Goal: Transaction & Acquisition: Purchase product/service

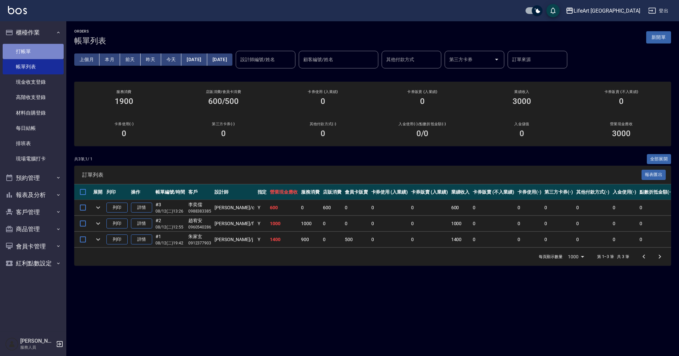
click at [53, 48] on link "打帳單" at bounding box center [33, 51] width 61 height 15
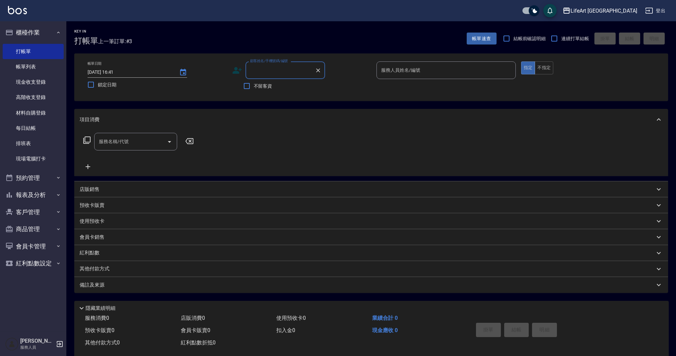
click at [274, 72] on input "顧客姓名/手機號碼/編號" at bounding box center [280, 70] width 64 height 12
click at [278, 87] on li "[PERSON_NAME]/0985018343/null" at bounding box center [285, 87] width 80 height 11
type input "[PERSON_NAME]/0985018343/null"
type input "Finney-f"
click at [118, 136] on div "服務名稱/代號 服務名稱/代號" at bounding box center [135, 142] width 83 height 18
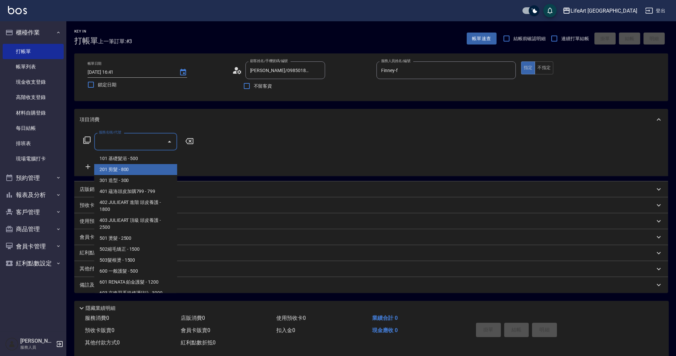
click at [132, 173] on span "201 剪髮 - 800" at bounding box center [135, 169] width 83 height 11
type input "201 剪髮(201)"
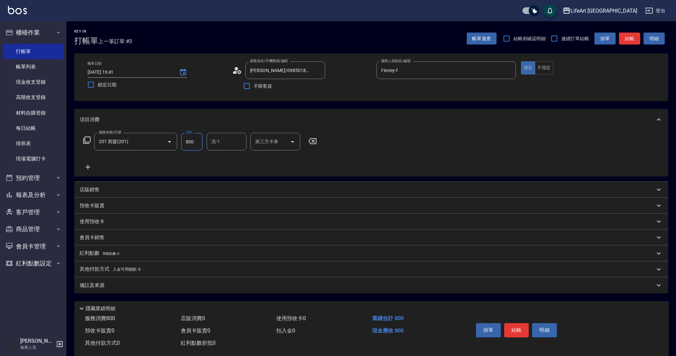
drag, startPoint x: 195, startPoint y: 139, endPoint x: 178, endPoint y: 139, distance: 17.3
click at [178, 139] on div "服務名稱/代號 201 剪髮(201) 服務名稱/代號 價格 800 價格 洗-1 洗-1 第三方卡券 第三方卡券" at bounding box center [200, 142] width 241 height 18
type input "1100"
click at [154, 285] on div "備註及來源" at bounding box center [367, 285] width 575 height 7
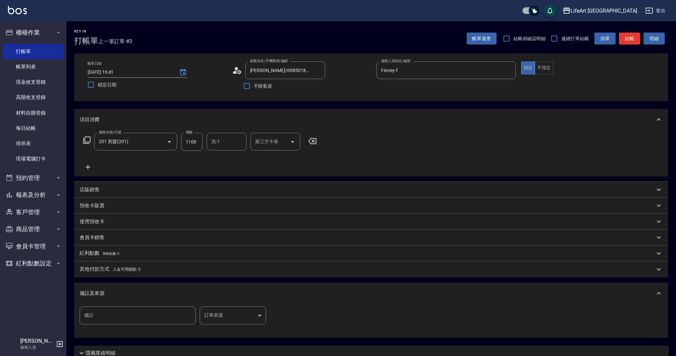
click at [248, 312] on body "LifeArt 蘆洲 登出 櫃檯作業 打帳單 帳單列表 現金收支登錄 高階收支登錄 材料自購登錄 每日結帳 排班表 現場電腦打卡 預約管理 預約管理 單日預約…" at bounding box center [338, 204] width 676 height 409
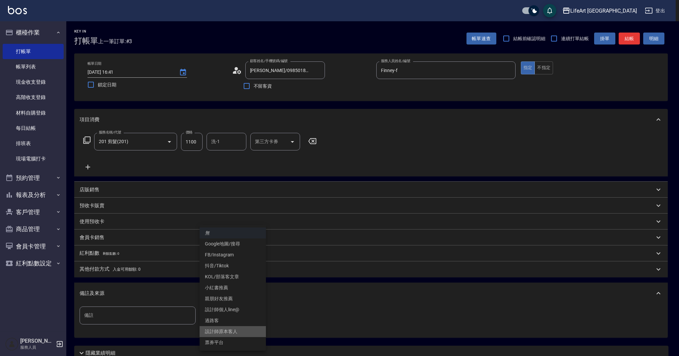
click at [233, 332] on li "設計師原本客人" at bounding box center [233, 331] width 66 height 11
type input "設計師原本客人"
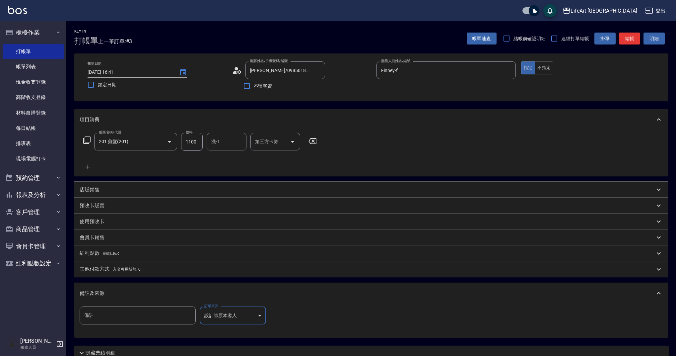
scroll to position [57, 0]
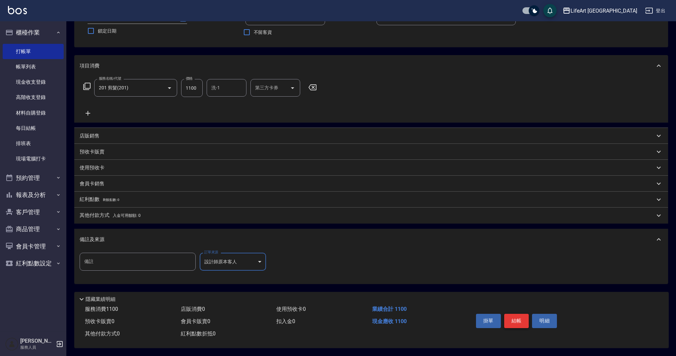
click at [516, 318] on button "結帳" at bounding box center [516, 320] width 25 height 14
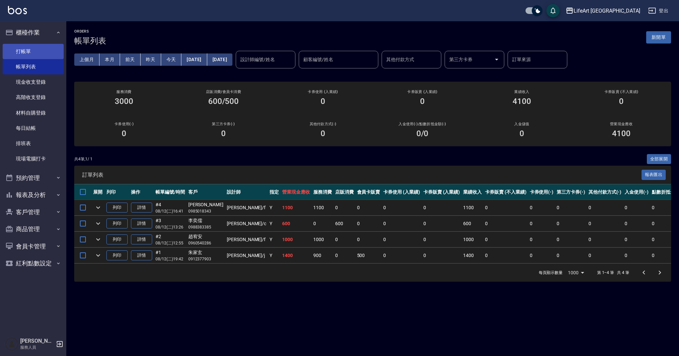
click at [23, 55] on link "打帳單" at bounding box center [33, 51] width 61 height 15
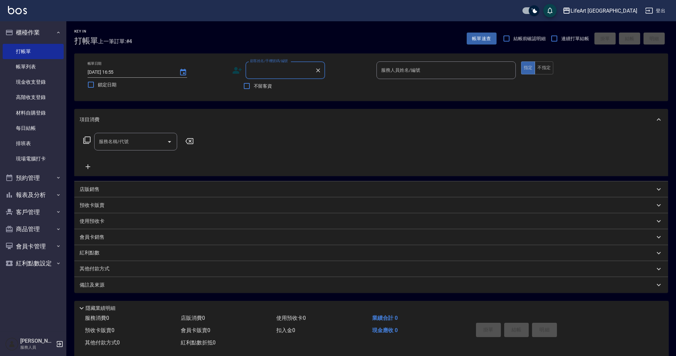
click at [274, 73] on input "顧客姓名/手機號碼/編號" at bounding box center [280, 70] width 64 height 12
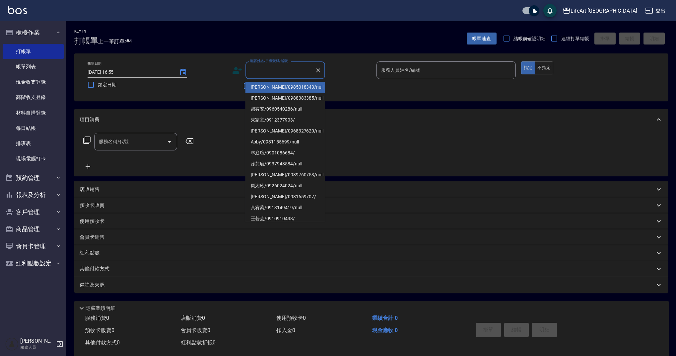
type input "v"
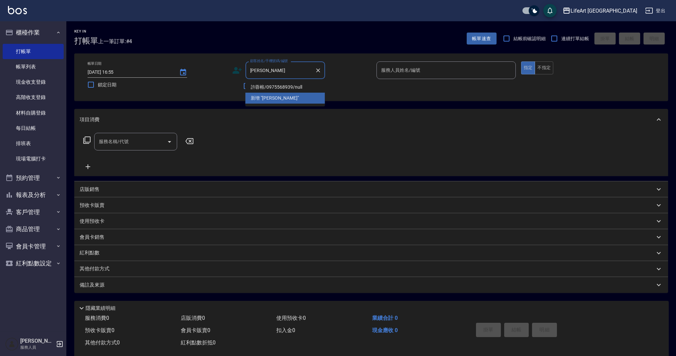
click at [296, 83] on li "許蓉榕/0975568939/null" at bounding box center [285, 87] width 80 height 11
type input "許蓉榕/0975568939/null"
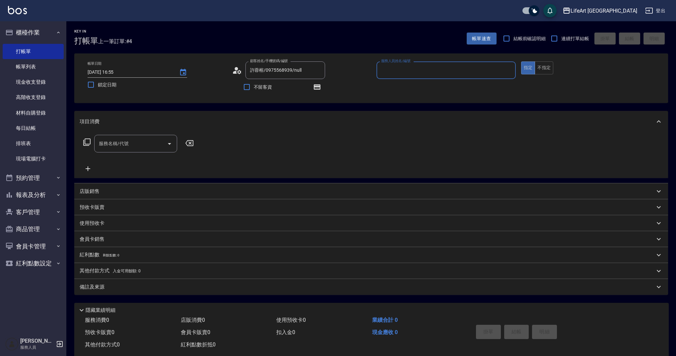
click at [449, 69] on input "服務人員姓名/編號" at bounding box center [446, 70] width 133 height 12
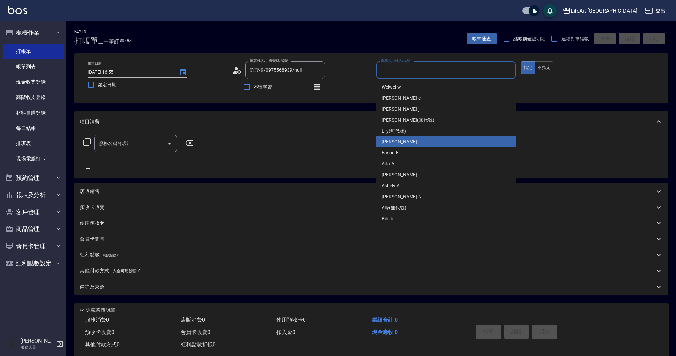
click at [396, 142] on span "Finney -f" at bounding box center [401, 141] width 38 height 7
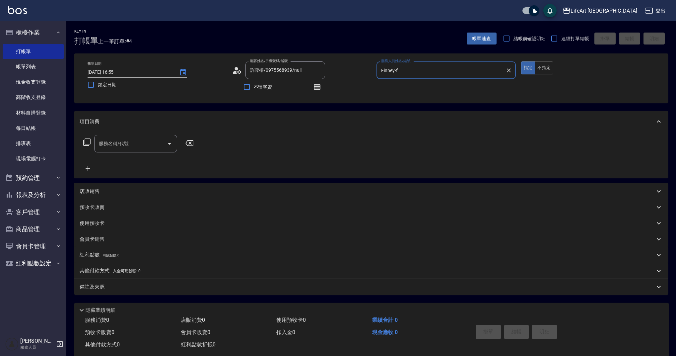
type input "Finney-f"
click at [166, 147] on icon "Open" at bounding box center [170, 144] width 8 height 8
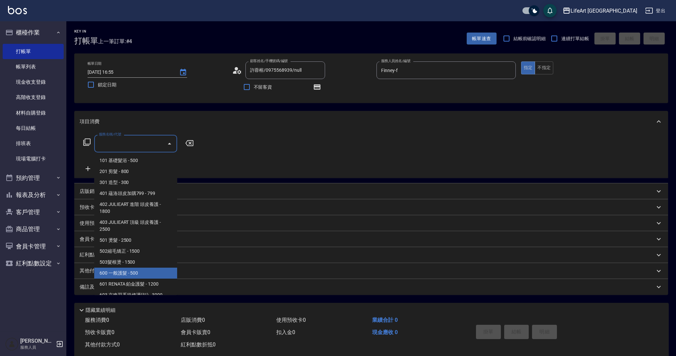
scroll to position [85, 0]
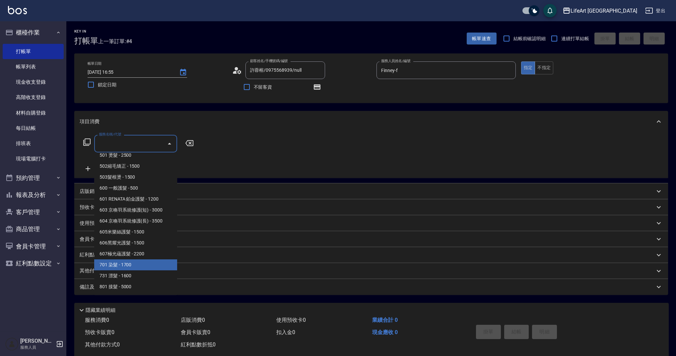
click at [141, 261] on span "701 染髮 - 1700" at bounding box center [135, 264] width 83 height 11
type input "701 染髮(701)"
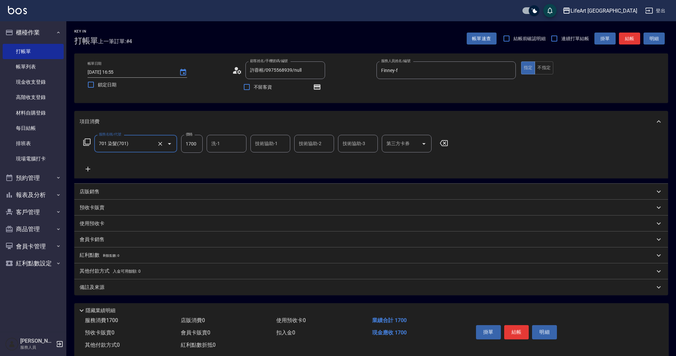
click at [91, 168] on icon at bounding box center [88, 169] width 17 height 8
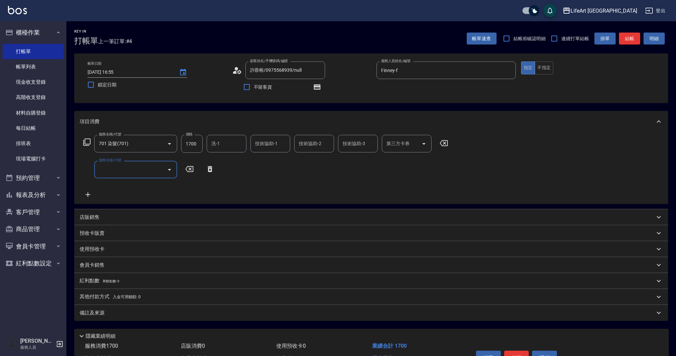
click at [128, 172] on input "服務名稱/代號" at bounding box center [130, 170] width 67 height 12
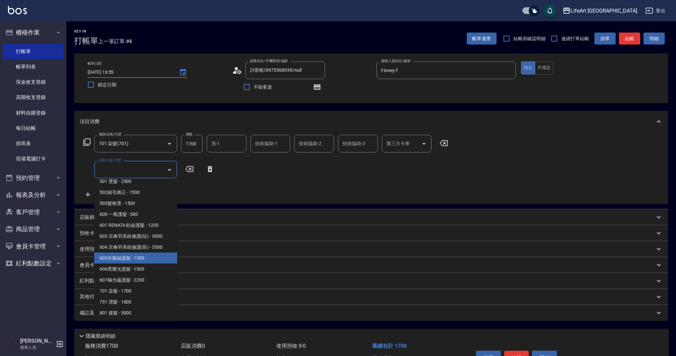
click at [143, 258] on span "605米樂絲護髮 - 1500" at bounding box center [135, 257] width 83 height 11
type input "605米樂絲護髮(605)"
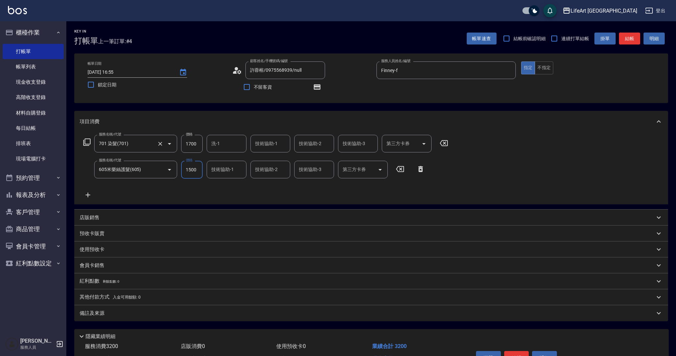
drag, startPoint x: 196, startPoint y: 142, endPoint x: 157, endPoint y: 139, distance: 39.9
click at [155, 139] on div "服務名稱/代號 701 染髮(701) 服務名稱/代號 價格 1700 價格 洗-1 洗-1 技術協助-1 技術協助-1 技術協助-2 技術協助-2 技術協助…" at bounding box center [266, 144] width 373 height 18
drag, startPoint x: 198, startPoint y: 145, endPoint x: 180, endPoint y: 141, distance: 17.6
click at [180, 141] on div "服務名稱/代號 701 染髮(701) 服務名稱/代號 價格 1700 價格 洗-1 洗-1 技術協助-1 技術協助-1 技術協助-2 技術協助-2 技術協助…" at bounding box center [266, 144] width 373 height 18
click at [219, 137] on div "洗-1" at bounding box center [227, 144] width 40 height 18
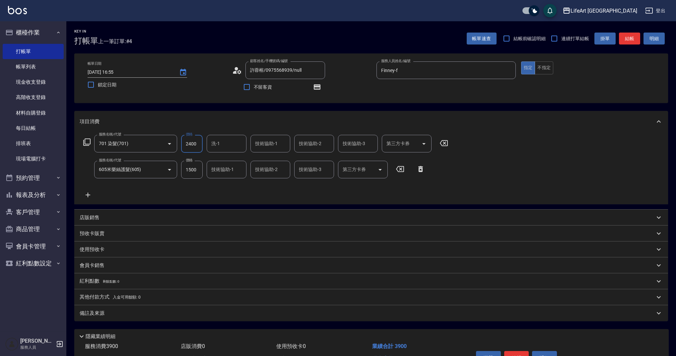
type input "2400"
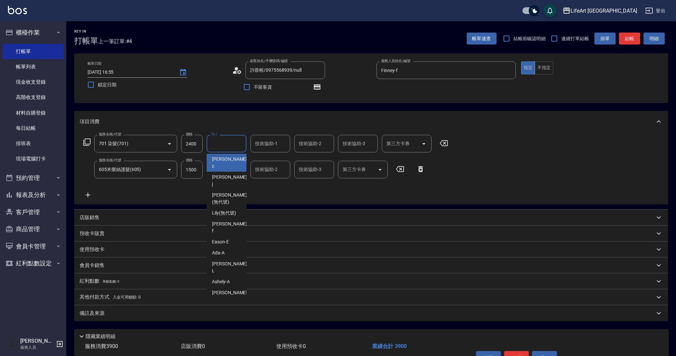
scroll to position [0, 0]
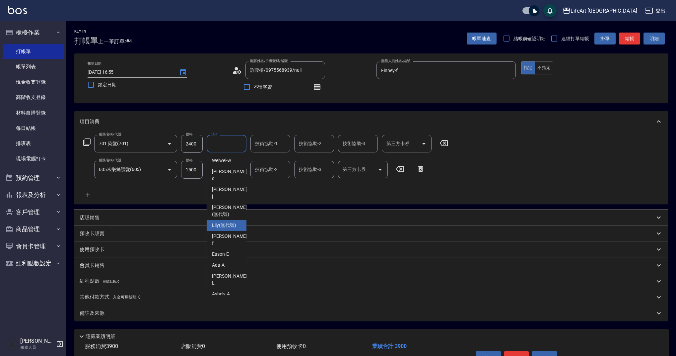
click at [228, 222] on span "Lily (無代號)" at bounding box center [224, 225] width 24 height 7
type input "Lily(無代號)"
click at [221, 169] on div "技術協助-1 技術協助-1" at bounding box center [227, 170] width 40 height 18
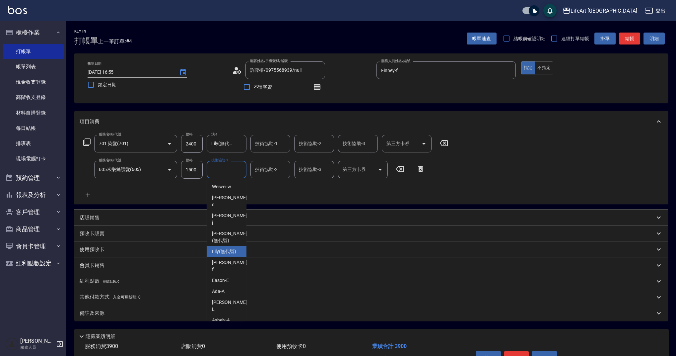
click at [233, 248] on span "Lily (無代號)" at bounding box center [224, 251] width 24 height 7
type input "Lily(無代號)"
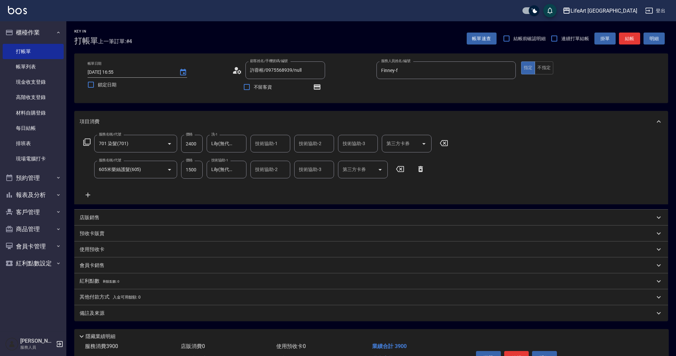
click at [145, 326] on div "Key In 打帳單 上一筆訂單:#4 帳單速查 結帳前確認明細 連續打單結帳 掛單 結帳 明細 帳單日期 [DATE] 16:55 鎖定日期 顧客姓名/手機…" at bounding box center [371, 207] width 610 height 372
click at [148, 323] on div "Key In 打帳單 上一筆訂單:#4 帳單速查 結帳前確認明細 連續打單結帳 掛單 結帳 明細 帳單日期 [DATE] 16:55 鎖定日期 顧客姓名/手機…" at bounding box center [371, 207] width 610 height 372
click at [150, 316] on div "備註及來源" at bounding box center [371, 313] width 594 height 16
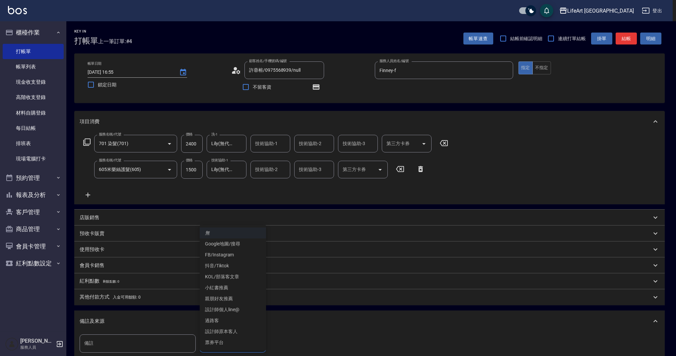
click at [235, 342] on body "LifeArt 蘆洲 登出 櫃檯作業 打帳單 帳單列表 現金收支登錄 高階收支登錄 材料自購登錄 每日結帳 排班表 現場電腦打卡 預約管理 預約管理 單日預約…" at bounding box center [338, 219] width 676 height 438
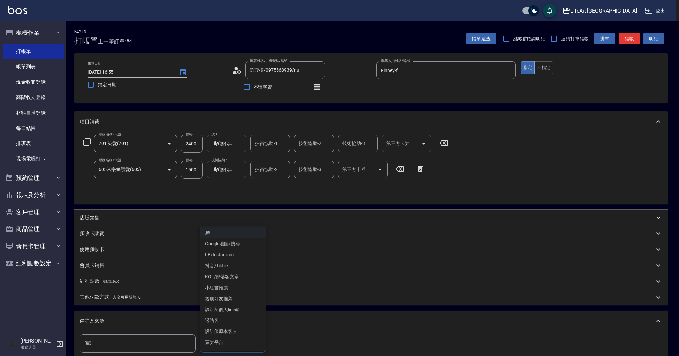
click at [227, 333] on li "設計師原本客人" at bounding box center [233, 331] width 66 height 11
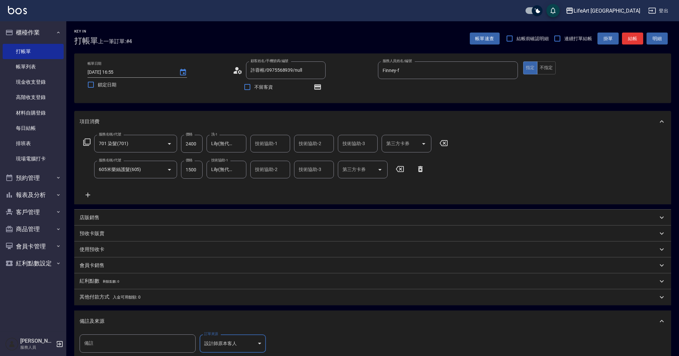
type input "設計師原本客人"
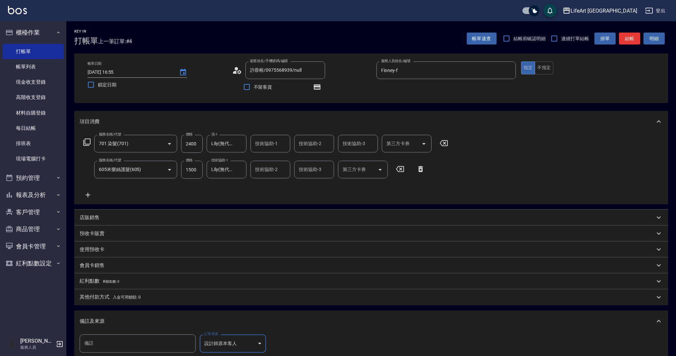
click at [156, 296] on div "其他付款方式 入金可用餘額: 0" at bounding box center [367, 296] width 575 height 7
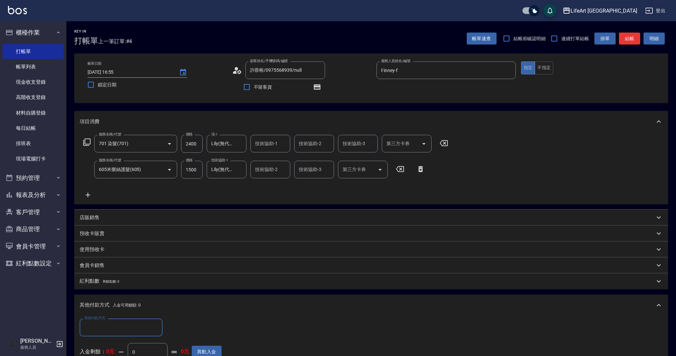
click at [115, 320] on div "其他付款方式" at bounding box center [121, 327] width 83 height 18
click at [94, 285] on span "Linepay" at bounding box center [121, 288] width 83 height 11
type input "Linepay"
drag, startPoint x: 160, startPoint y: 330, endPoint x: 155, endPoint y: 329, distance: 5.3
click at [155, 329] on div "其他付款方式 Linepay 其他付款方式 Linepay金額 0 Linepay金額" at bounding box center [151, 327] width 142 height 18
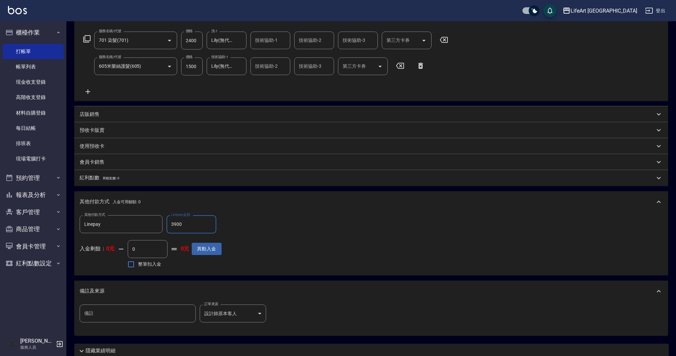
scroll to position [158, 0]
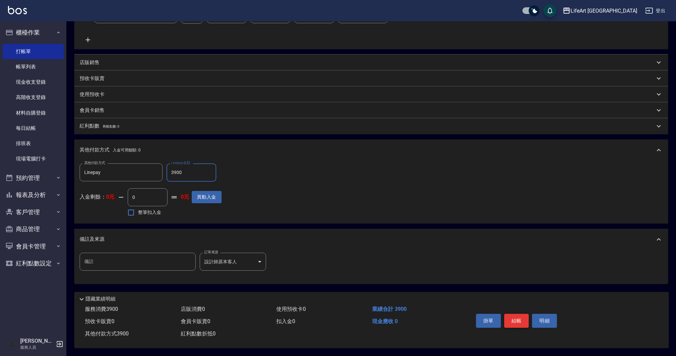
type input "3900"
click at [508, 316] on button "結帳" at bounding box center [516, 320] width 25 height 14
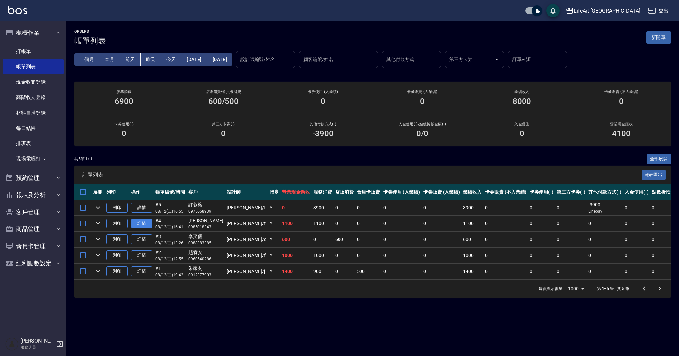
click at [138, 222] on link "詳情" at bounding box center [141, 223] width 21 height 10
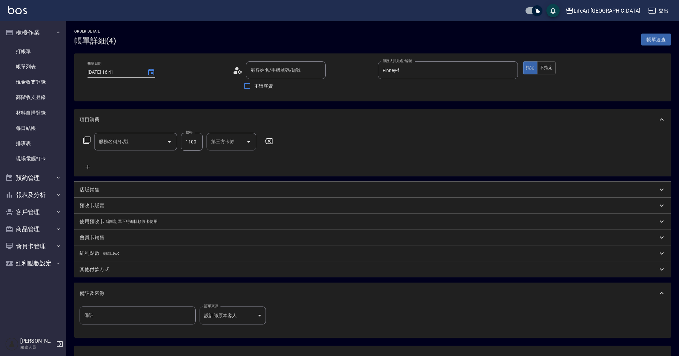
type input "[DATE] 16:41"
type input "[PERSON_NAME]/0985018343/null"
type input "Finney-f"
type input "設計師原本客人"
type input "201 剪髮(201)"
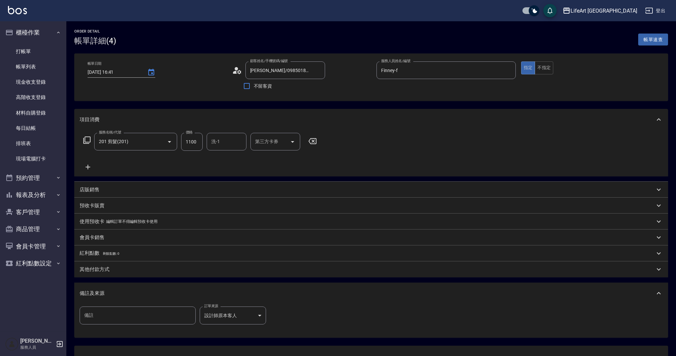
click at [213, 143] on input "洗-1" at bounding box center [227, 142] width 34 height 12
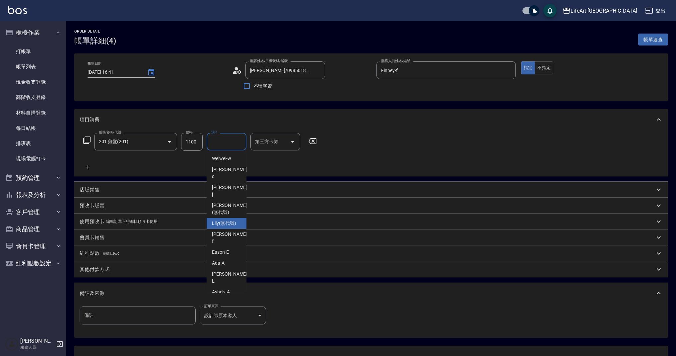
click at [221, 220] on span "Lily (無代號)" at bounding box center [224, 223] width 24 height 7
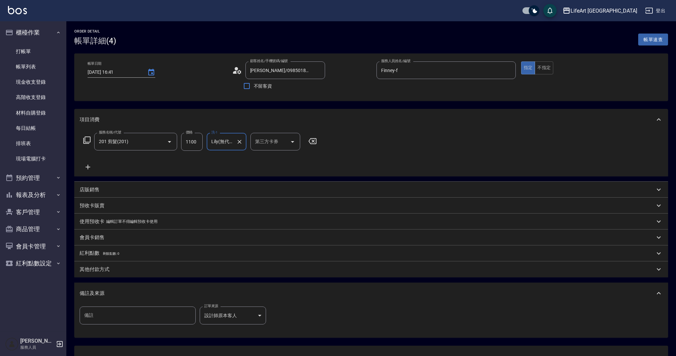
type input "Lily(無代號)"
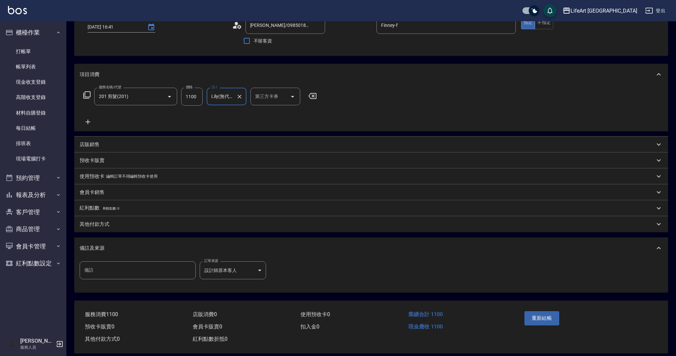
scroll to position [53, 0]
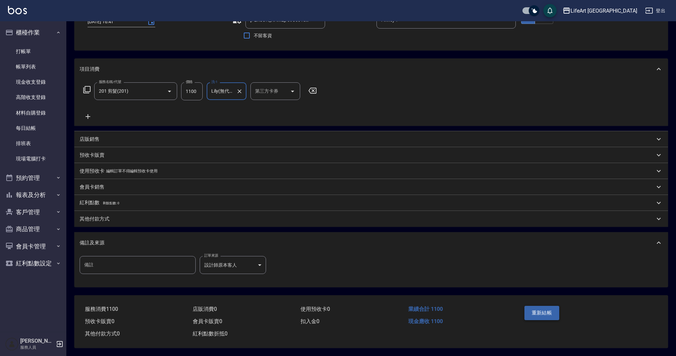
click at [548, 317] on div "重新結帳" at bounding box center [554, 317] width 65 height 29
click at [547, 303] on div "重新結帳" at bounding box center [554, 317] width 65 height 29
click at [543, 321] on div "重新結帳" at bounding box center [554, 317] width 65 height 29
click at [542, 310] on button "重新結帳" at bounding box center [541, 313] width 35 height 14
